Goal: Information Seeking & Learning: Learn about a topic

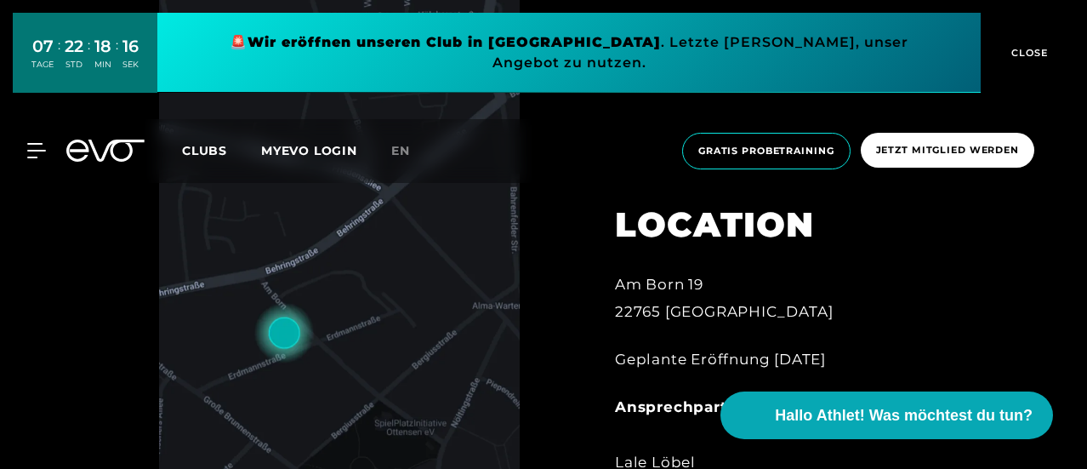
scroll to position [926, 0]
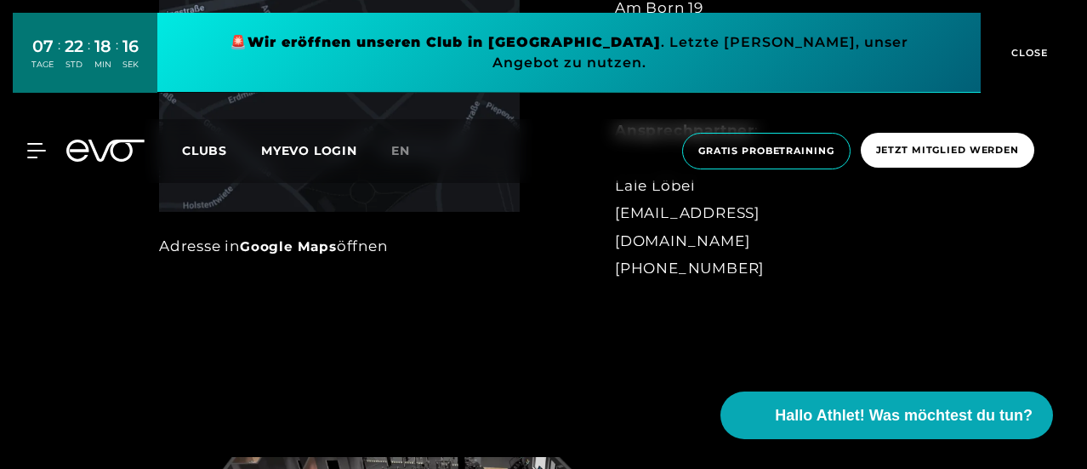
click at [36, 147] on div "MyEVO Login Über EVO Mitgliedschaften Probetraining TAGESPASS EVO Studios [GEOG…" at bounding box center [543, 151] width 1080 height 64
click at [31, 143] on icon at bounding box center [39, 150] width 25 height 15
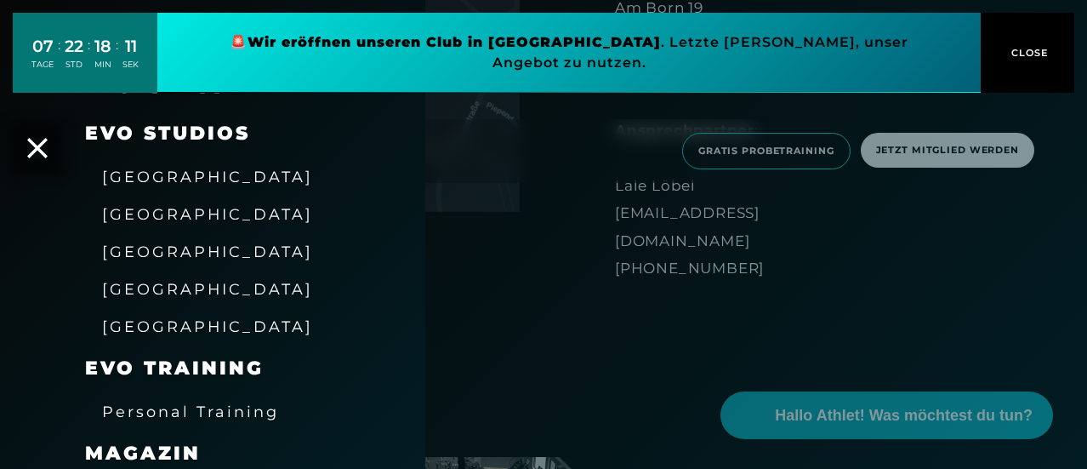
scroll to position [357, 0]
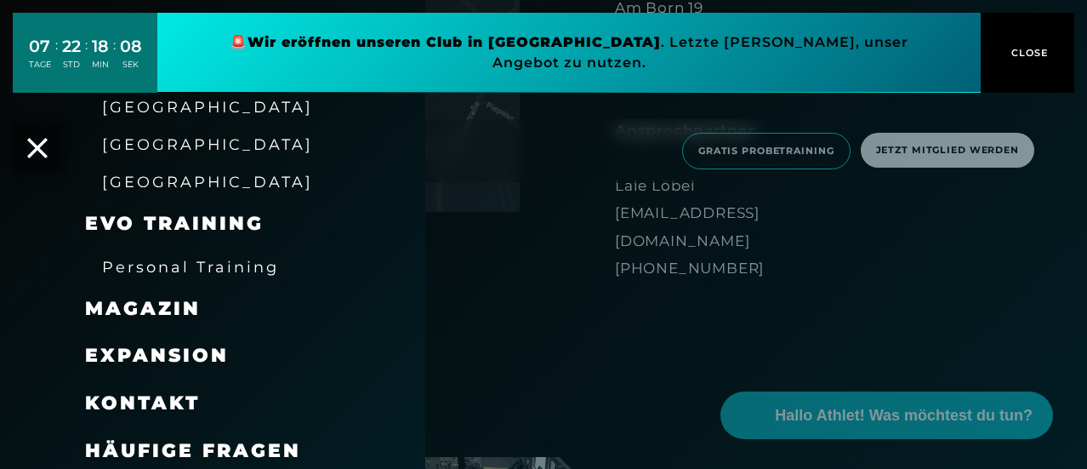
click at [199, 270] on span "Personal Training" at bounding box center [190, 267] width 177 height 18
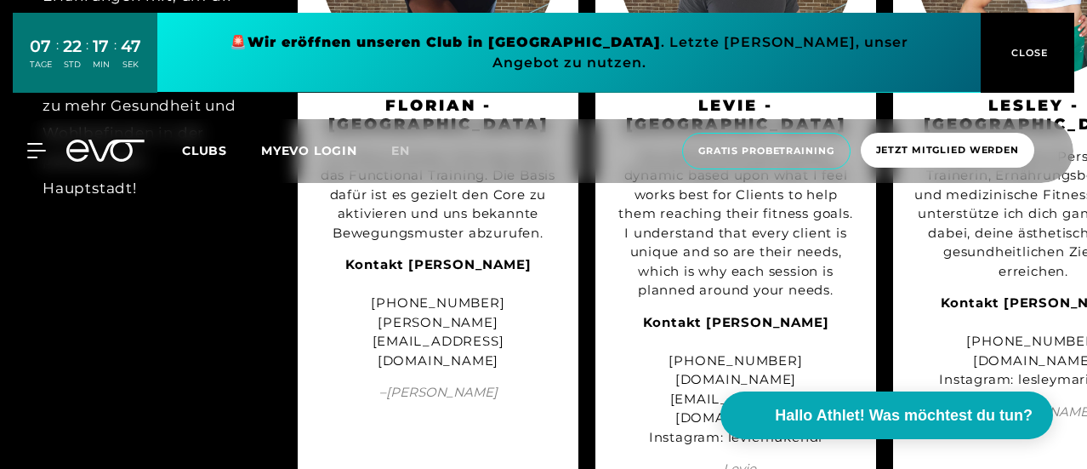
scroll to position [1858, 0]
click at [38, 143] on icon at bounding box center [39, 150] width 25 height 15
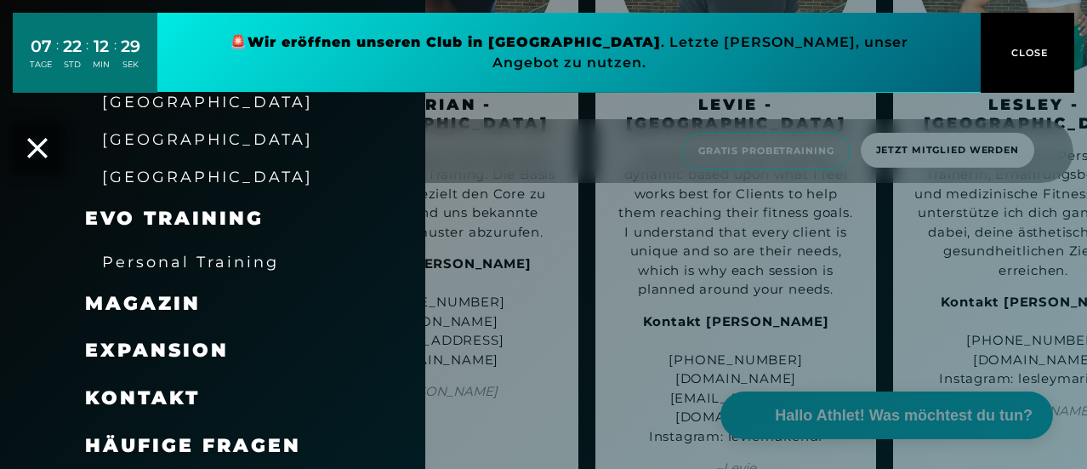
scroll to position [362, 0]
click at [143, 439] on span "Häufige Fragen" at bounding box center [193, 445] width 216 height 23
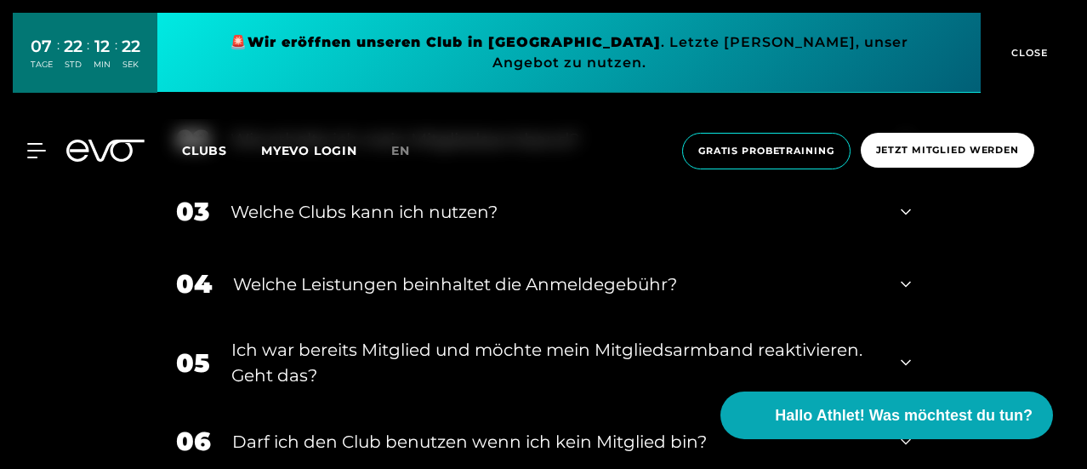
scroll to position [575, 0]
click at [429, 282] on div "Welche Leistungen beinhaltet die Anmeldegebühr?" at bounding box center [556, 283] width 646 height 26
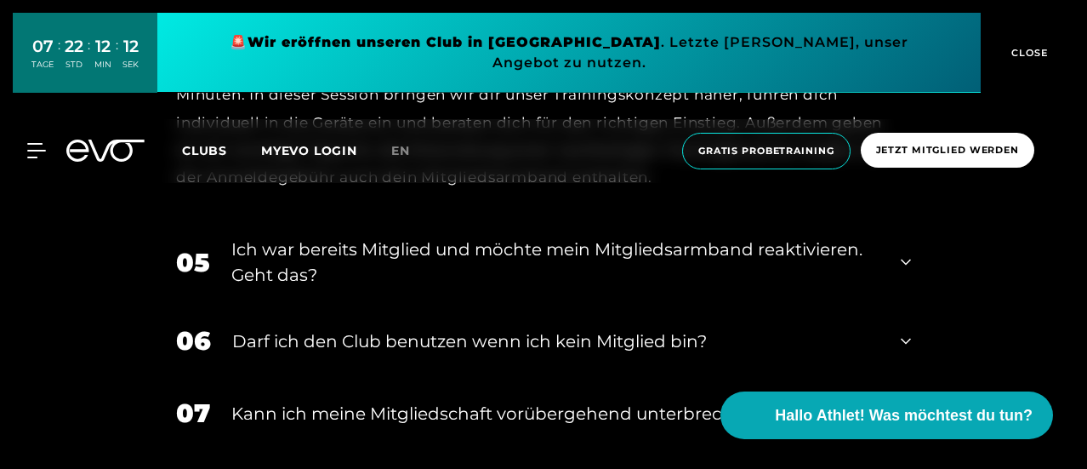
scroll to position [873, 0]
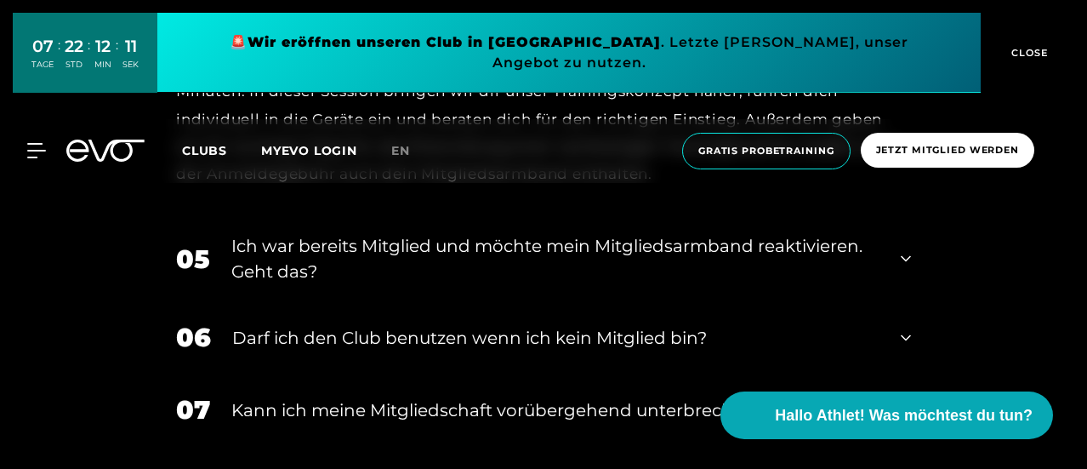
click at [432, 270] on div "Ich war bereits Mitglied und möchte mein Mitgliedsarmband reaktivieren. Geht da…" at bounding box center [555, 258] width 648 height 51
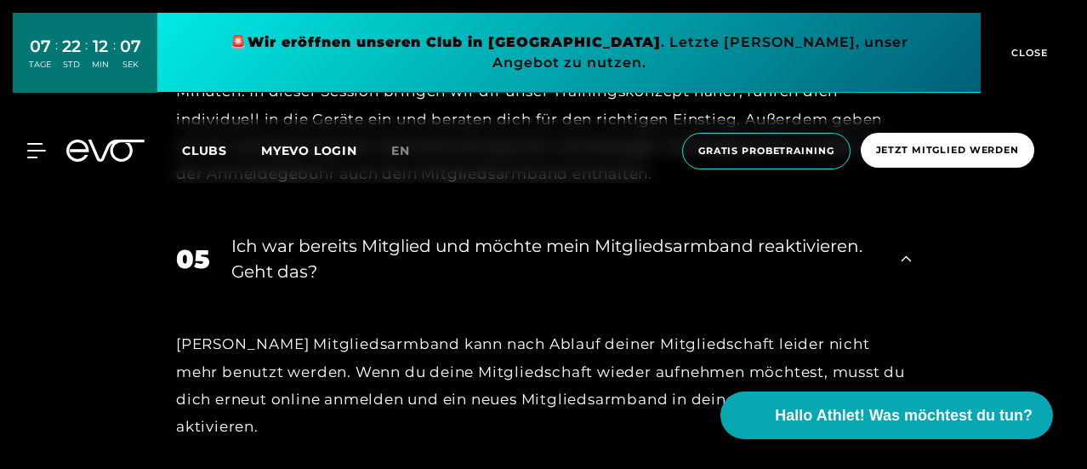
click at [432, 270] on div "Ich war bereits Mitglied und möchte mein Mitgliedsarmband reaktivieren. Geht da…" at bounding box center [555, 258] width 648 height 51
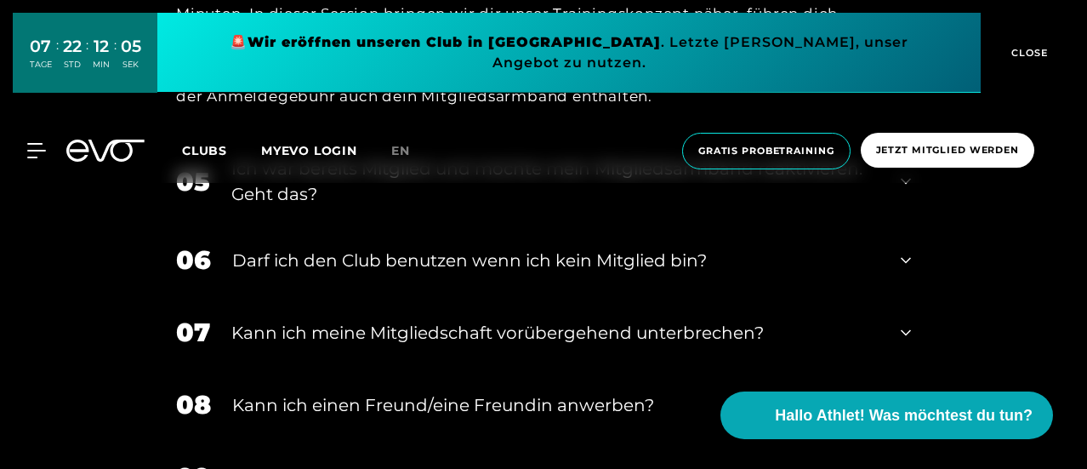
scroll to position [958, 0]
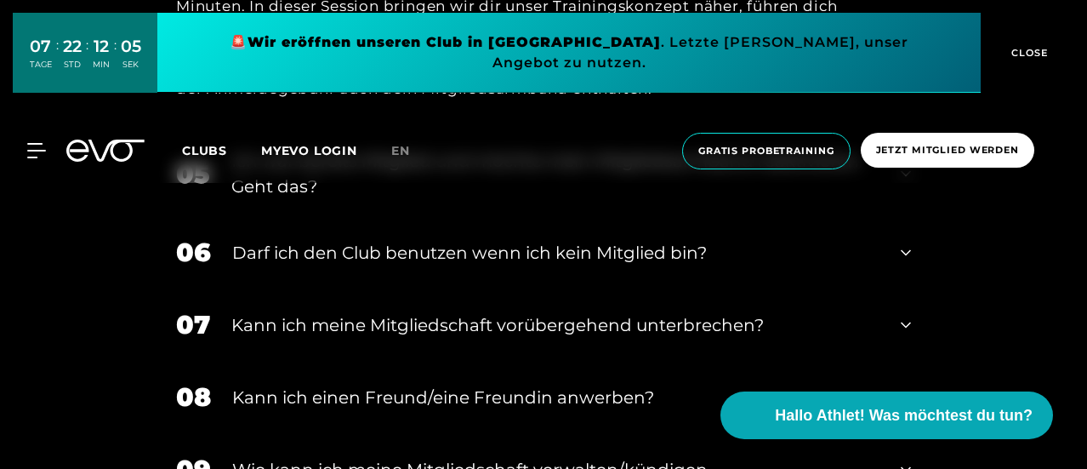
click at [432, 270] on div "06 Darf ich den Club benutzen wenn ich kein Mitglied bin?" at bounding box center [543, 252] width 769 height 72
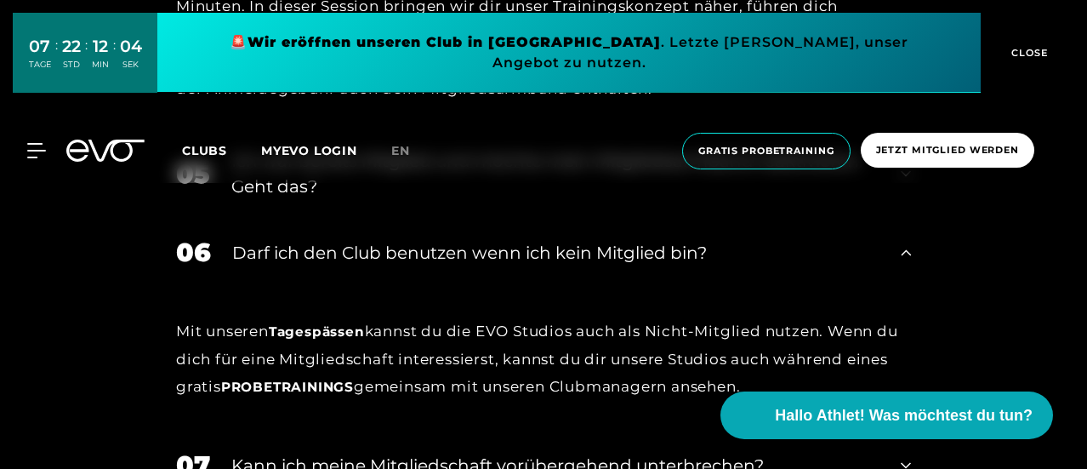
click at [432, 270] on div "06 Darf ich den Club benutzen wenn ich kein Mitglied bin?" at bounding box center [543, 252] width 769 height 72
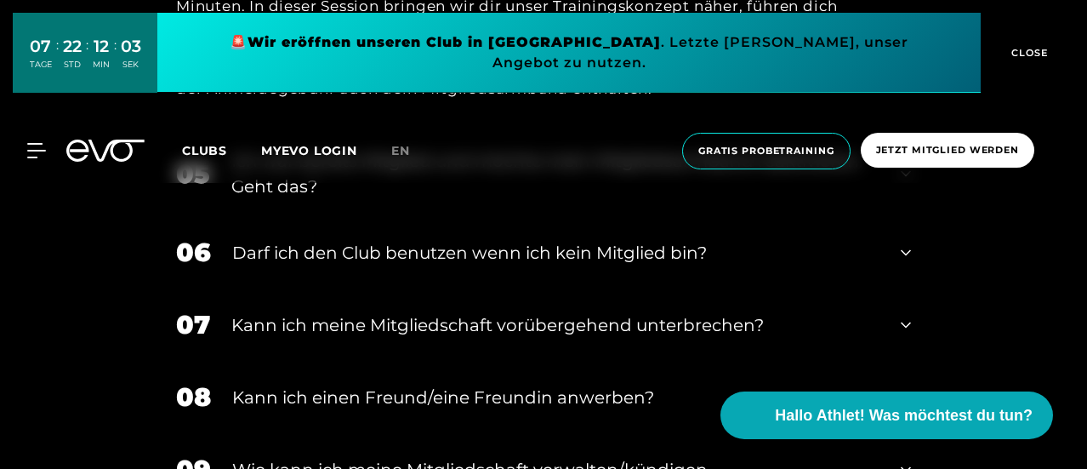
scroll to position [1025, 0]
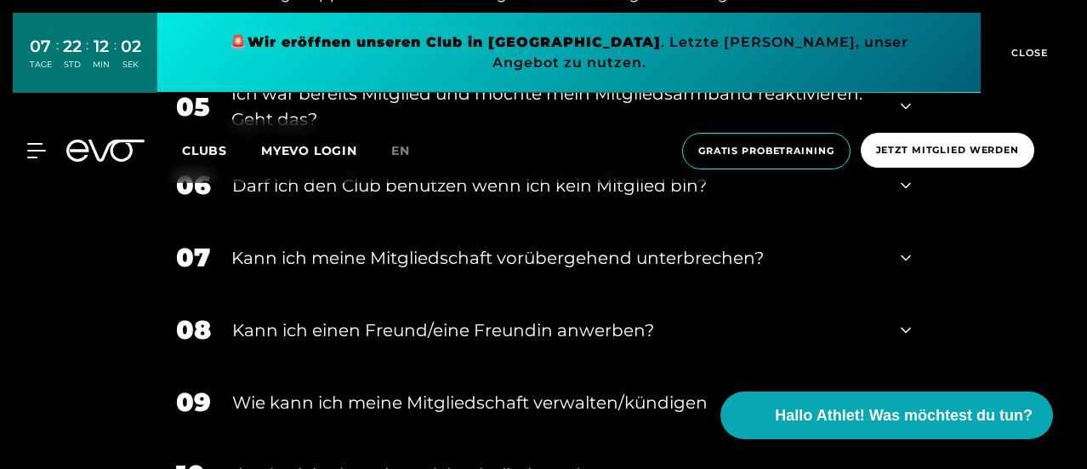
click at [432, 270] on div "Kann ich meine Mitgliedschaft vorübergehend unterbrechen?" at bounding box center [555, 258] width 648 height 26
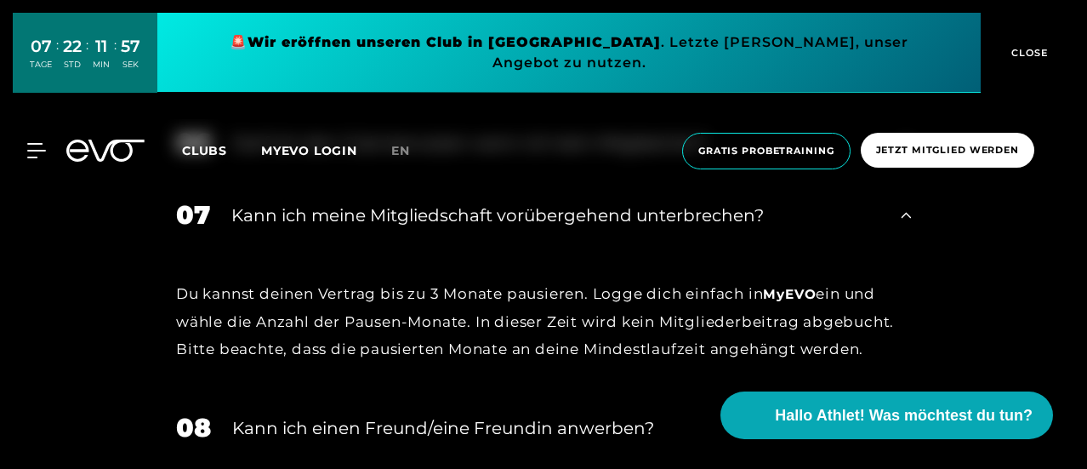
scroll to position [1073, 0]
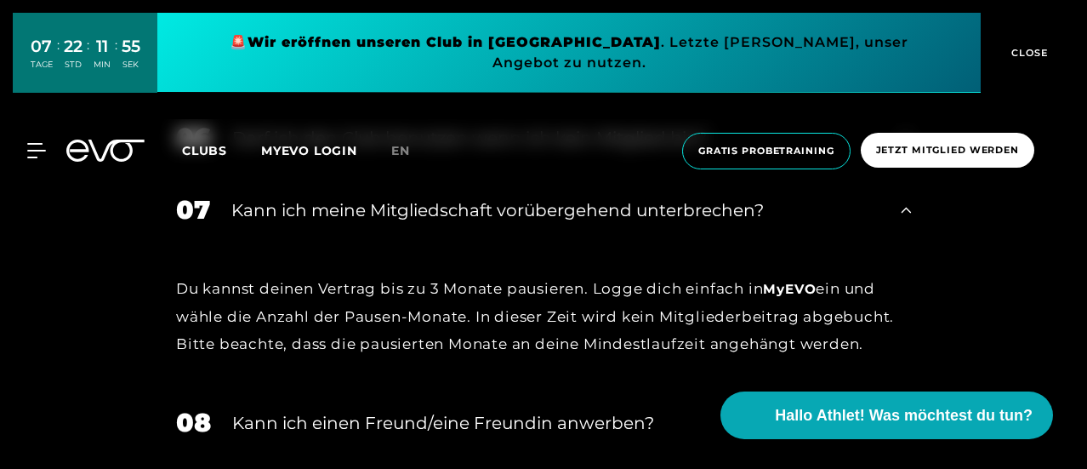
click at [446, 241] on div "07 Kann ich meine Mitgliedschaft vorübergehend unterbrechen?" at bounding box center [543, 210] width 769 height 72
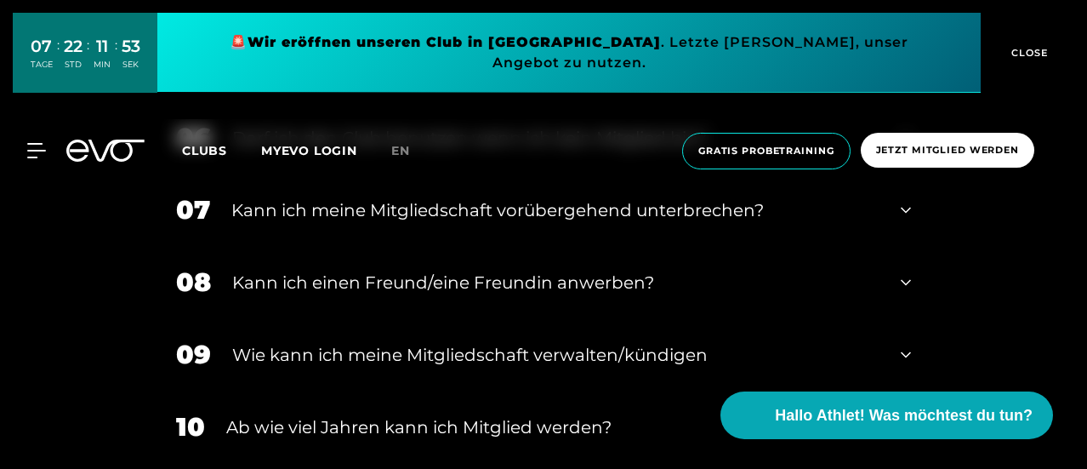
click at [434, 286] on div "Kann ich einen Freund/eine Freundin anwerben?" at bounding box center [555, 283] width 647 height 26
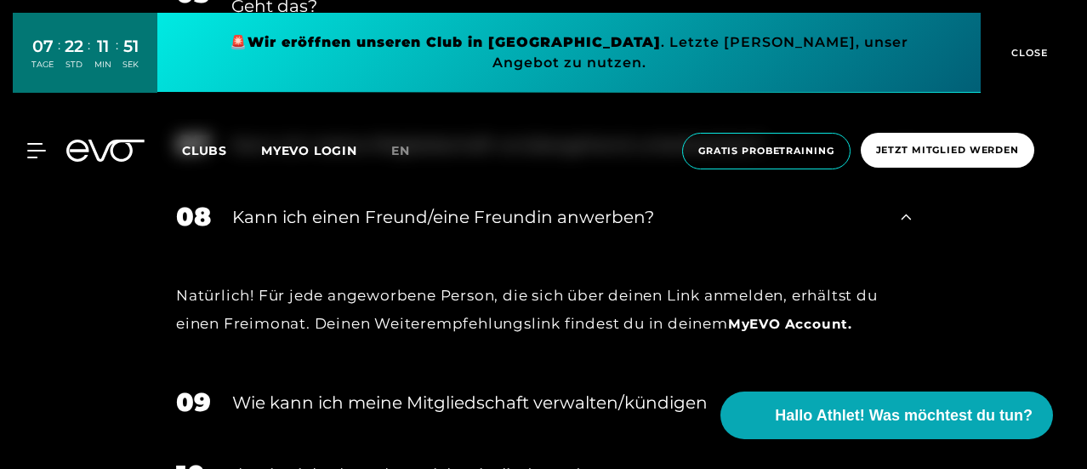
scroll to position [1139, 0]
click at [446, 251] on div "08 Kann ich einen Freund/eine Freundin anwerben?" at bounding box center [543, 215] width 769 height 72
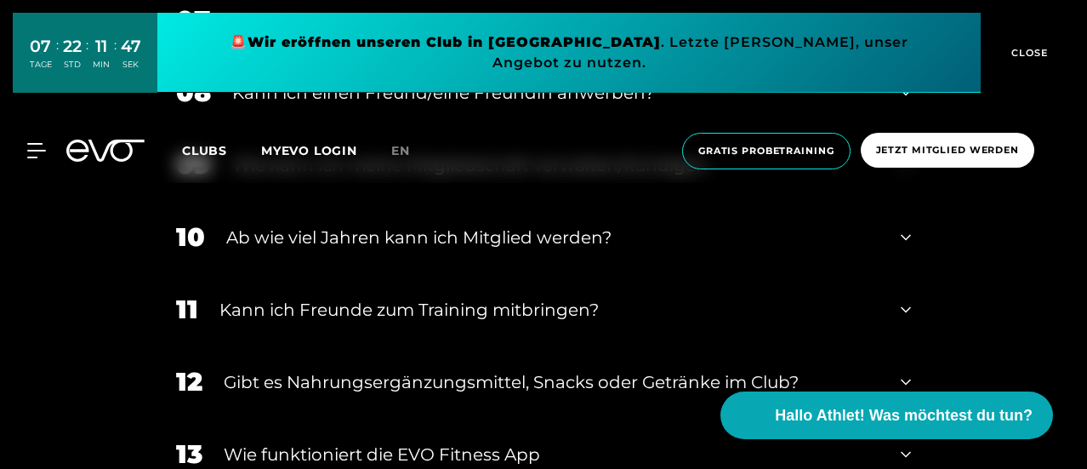
scroll to position [1270, 0]
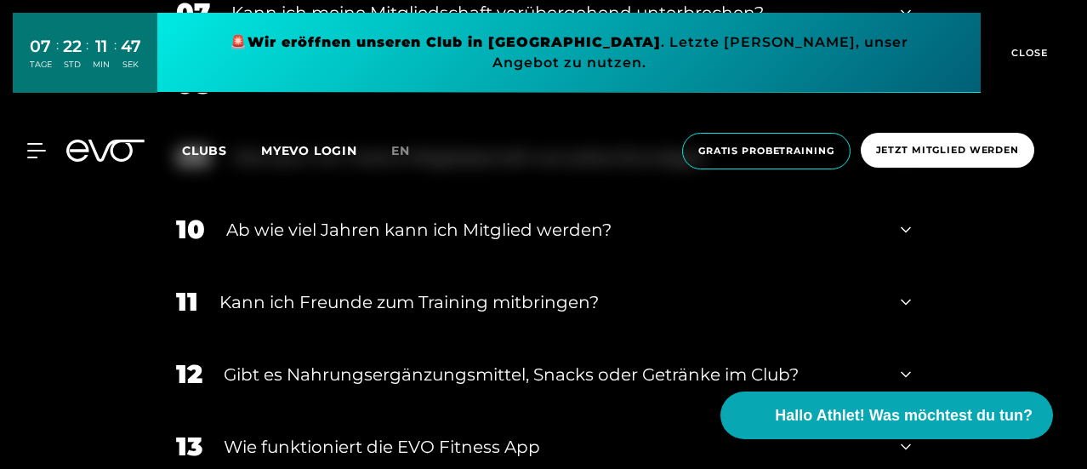
click at [424, 250] on div "10 Ab wie viel Jahren kann ich Mitglied werden?" at bounding box center [543, 229] width 769 height 72
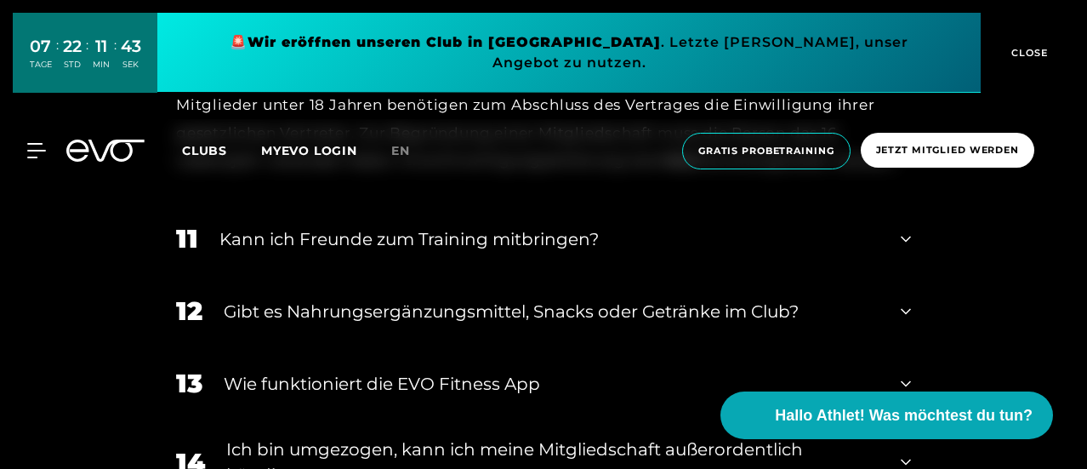
scroll to position [1474, 0]
click at [449, 304] on div "Gibt es Nahrungsergänzungsmittel, Snacks oder Getränke im Club?" at bounding box center [552, 311] width 656 height 26
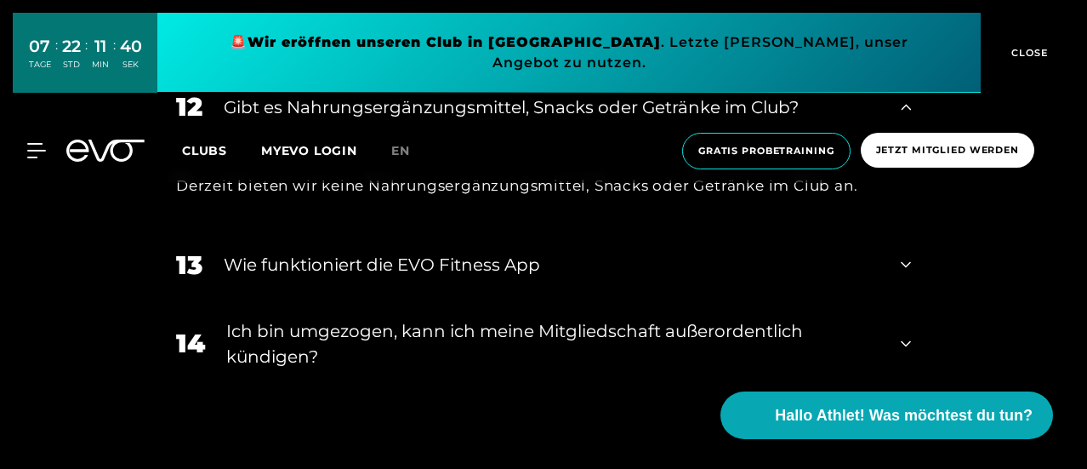
scroll to position [1682, 0]
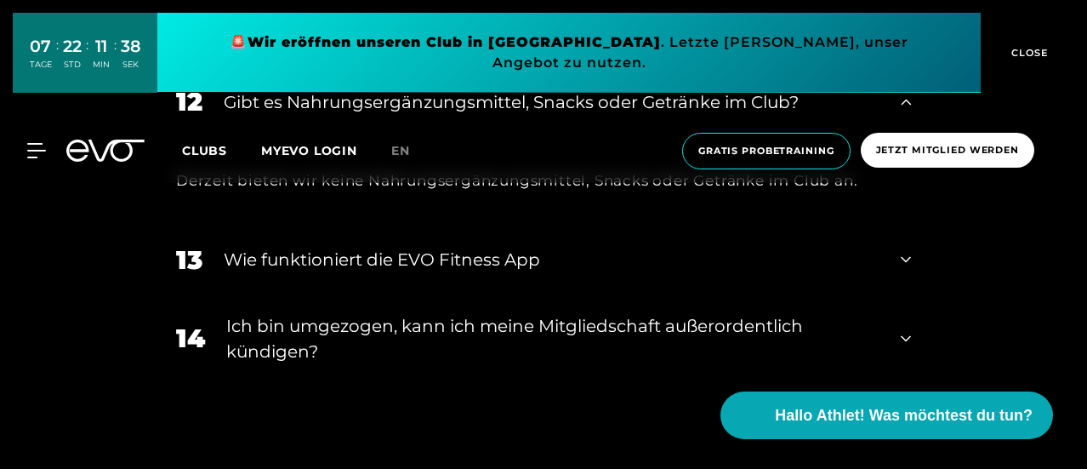
click at [456, 338] on div "Ich bin umgezogen, kann ich meine Mitgliedschaft außerordentlich kündigen?" at bounding box center [552, 338] width 653 height 51
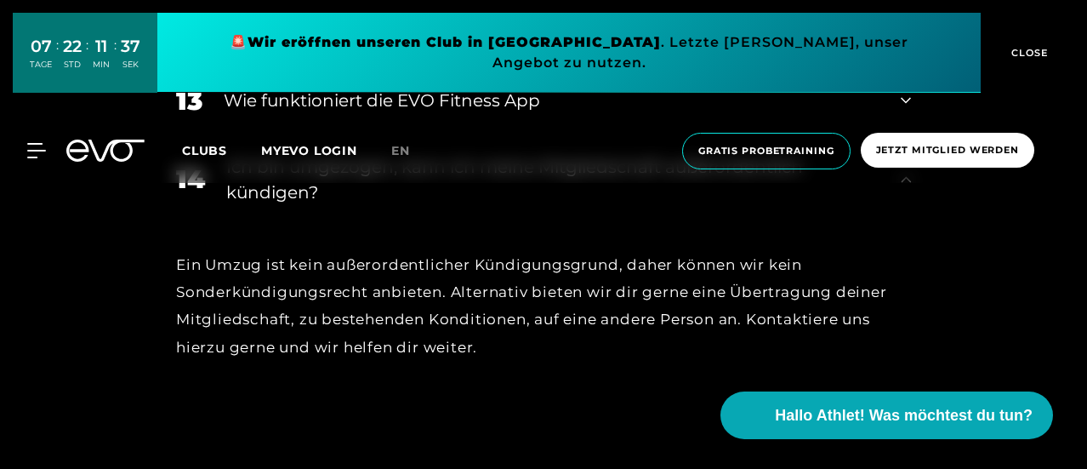
scroll to position [1840, 0]
